Goal: Find specific page/section: Find specific page/section

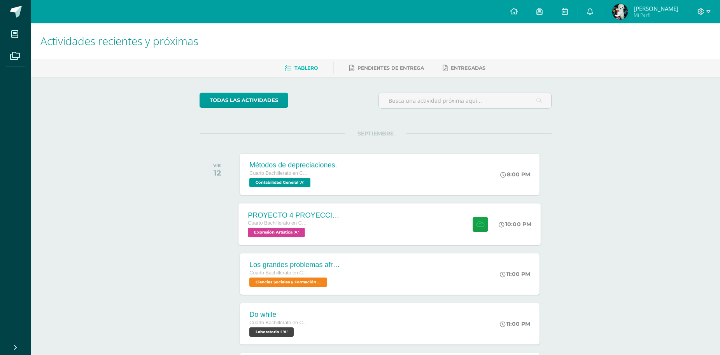
click at [463, 228] on div at bounding box center [479, 224] width 38 height 42
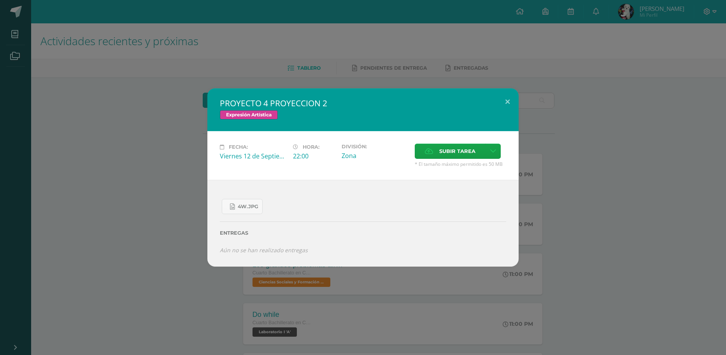
click at [622, 232] on div "PROYECTO 4 PROYECCION 2 Expresión Artística Fecha: [DATE] Hora: 22:00 División:" at bounding box center [363, 177] width 720 height 178
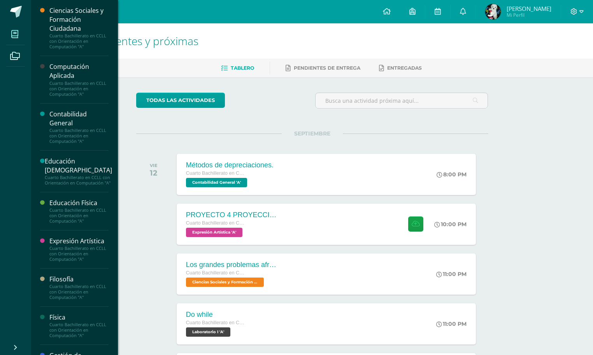
click at [11, 37] on icon at bounding box center [14, 34] width 7 height 8
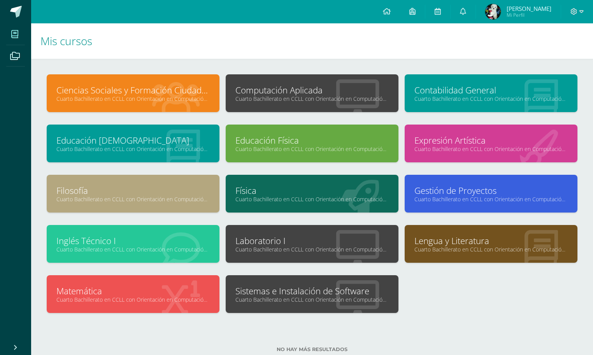
click at [474, 96] on link "Cuarto Bachillerato en CCLL con Orientación en Computación "A"" at bounding box center [490, 98] width 153 height 7
